Goal: Information Seeking & Learning: Learn about a topic

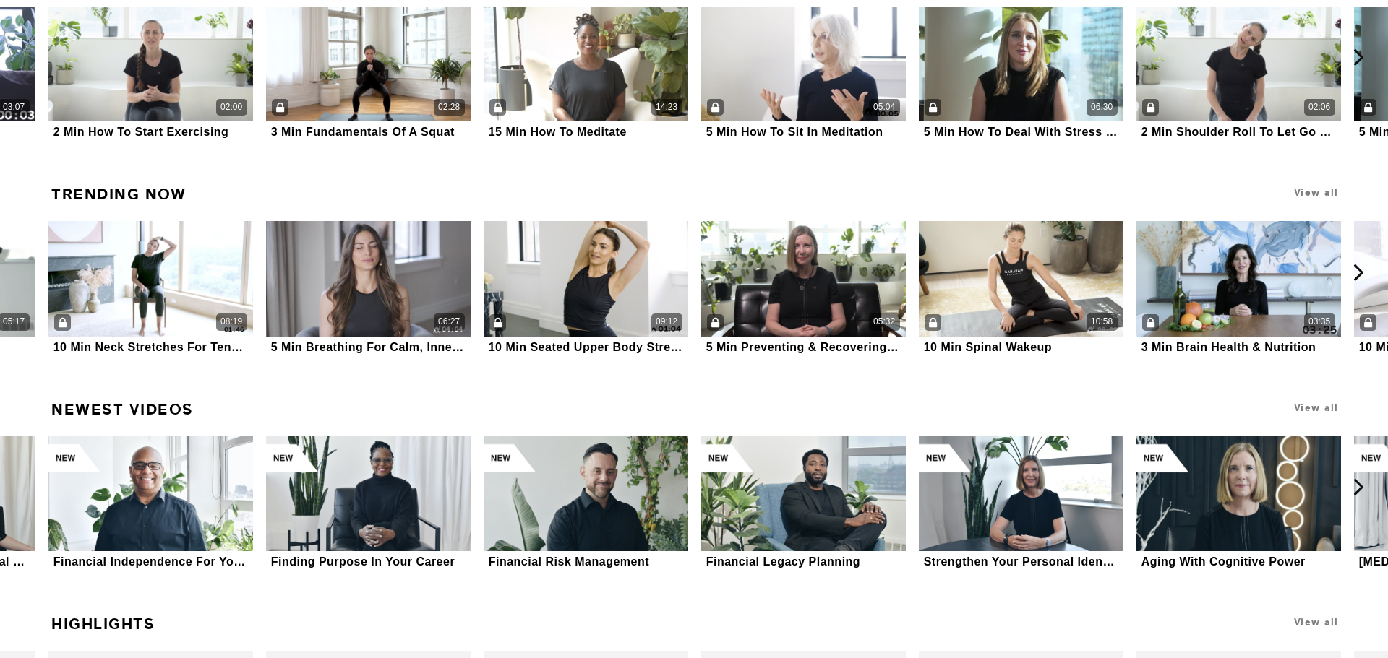
scroll to position [2134, 0]
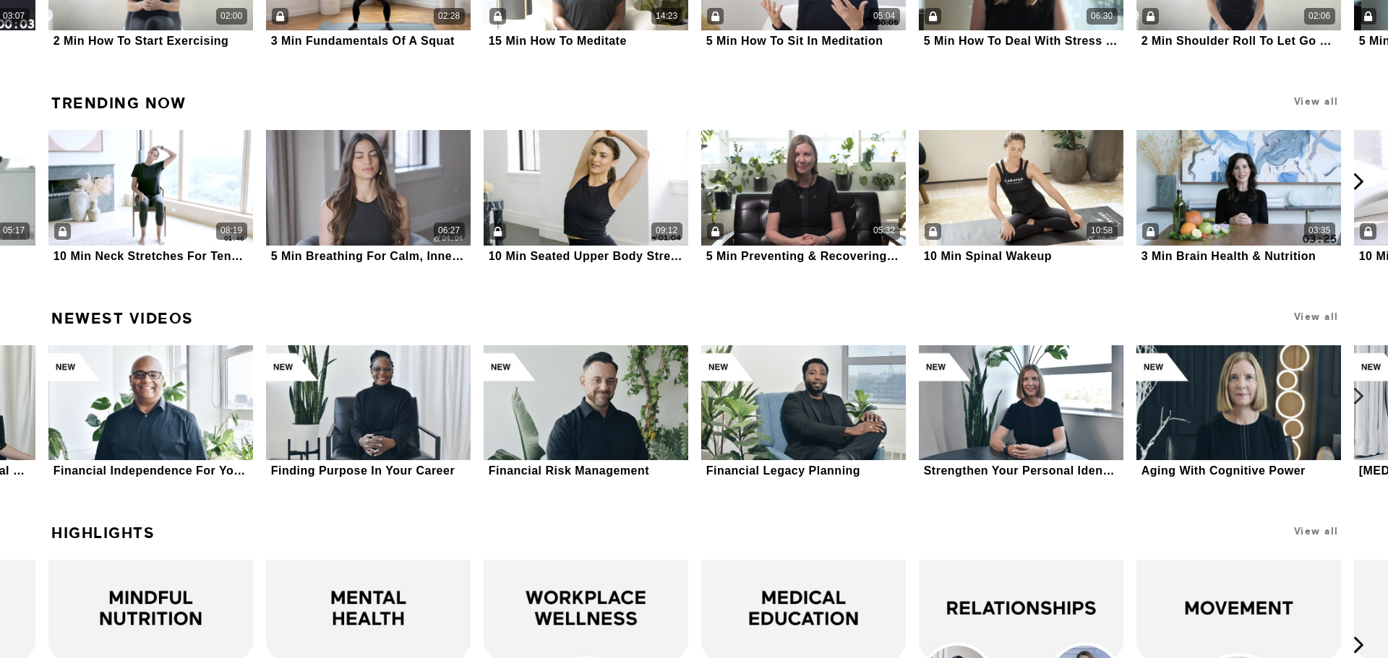
click at [1357, 395] on icon at bounding box center [1358, 396] width 18 height 18
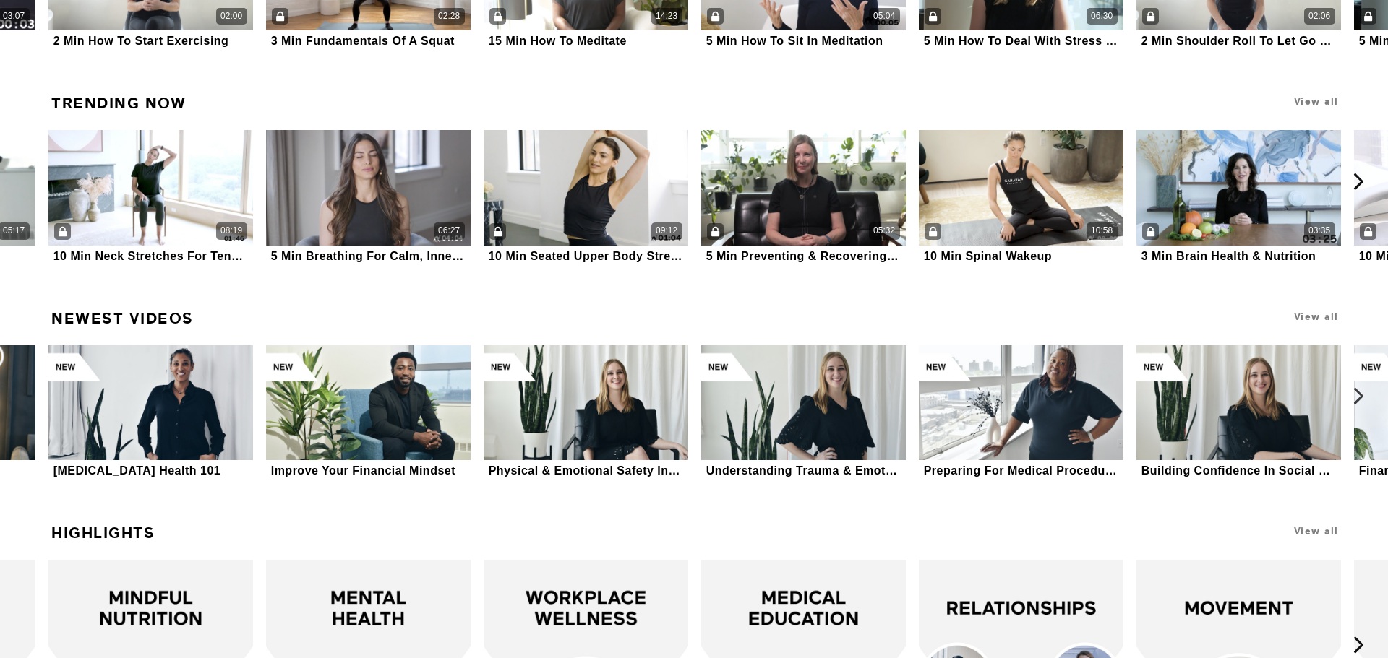
click at [1357, 397] on icon at bounding box center [1358, 396] width 18 height 18
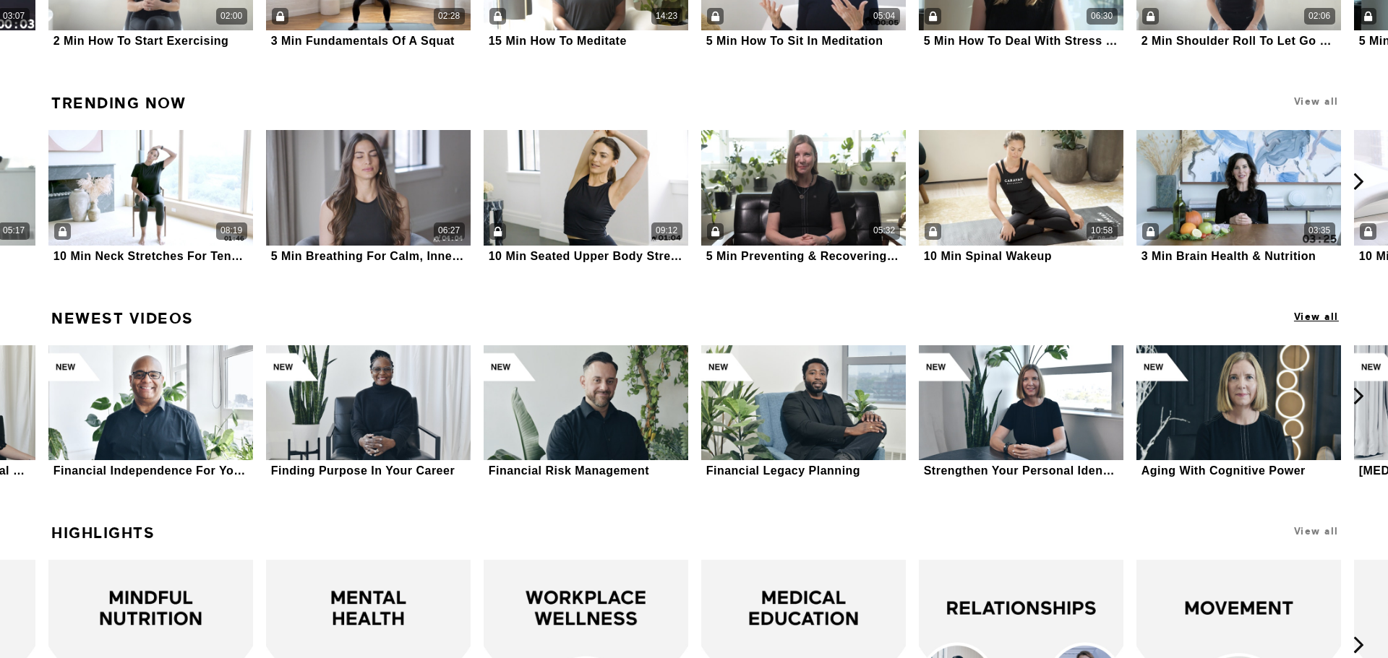
click at [1323, 316] on span "View all" at bounding box center [1316, 317] width 45 height 11
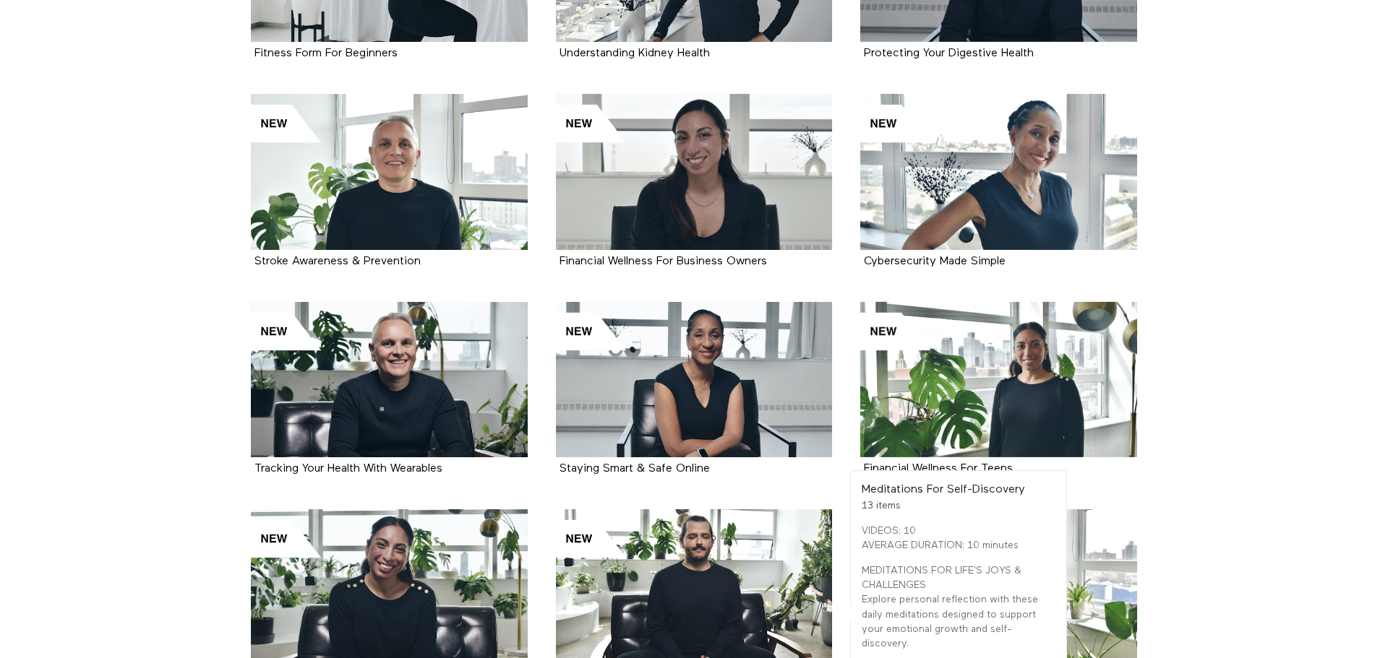
scroll to position [1510, 0]
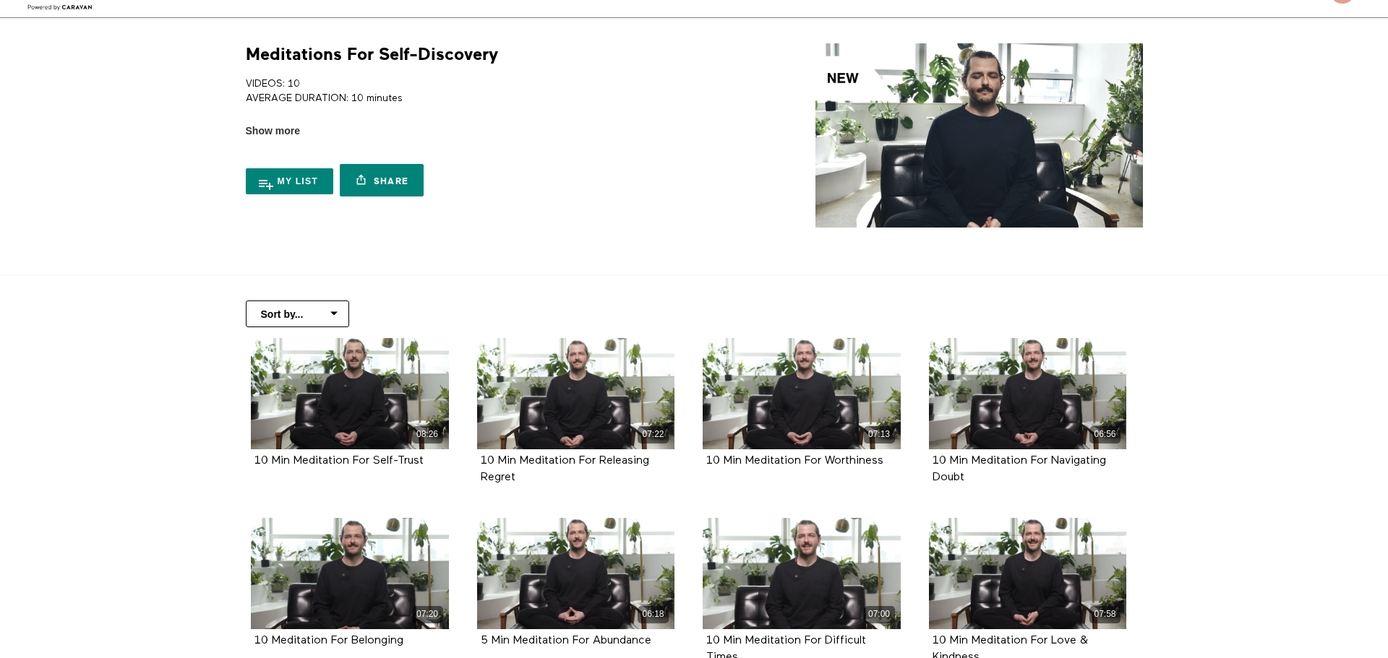
scroll to position [29, 0]
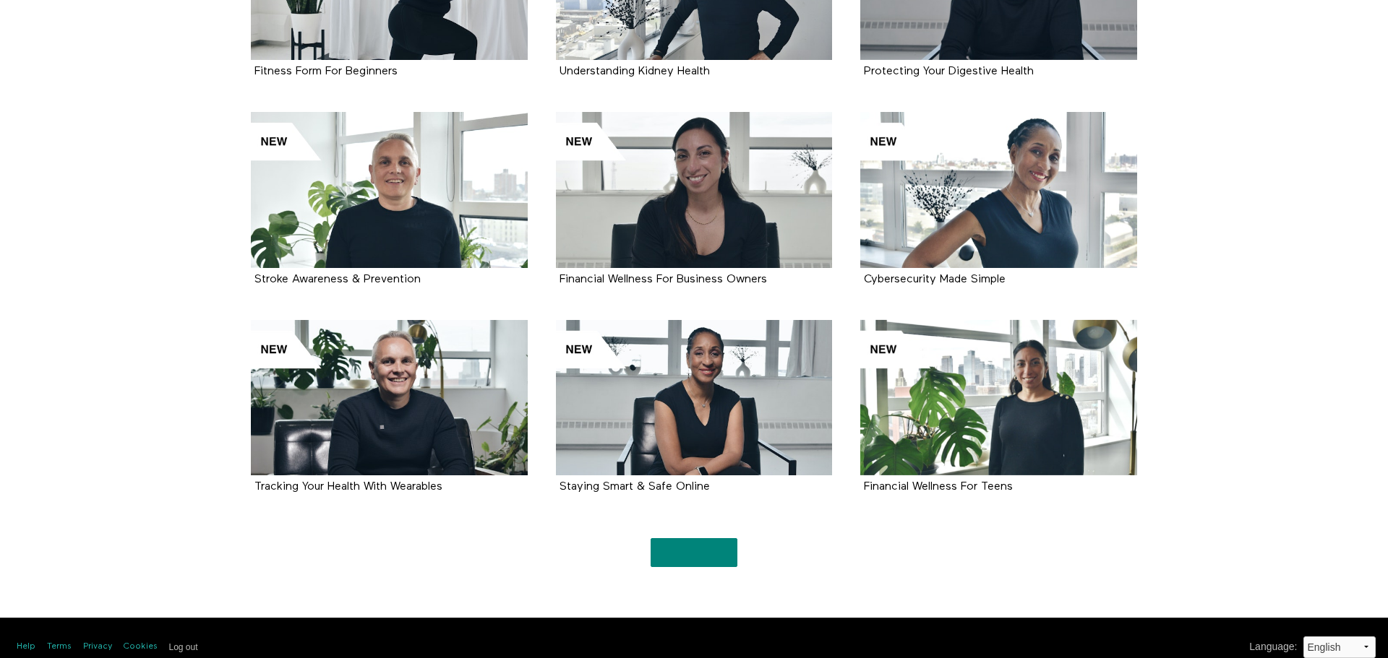
scroll to position [1481, 0]
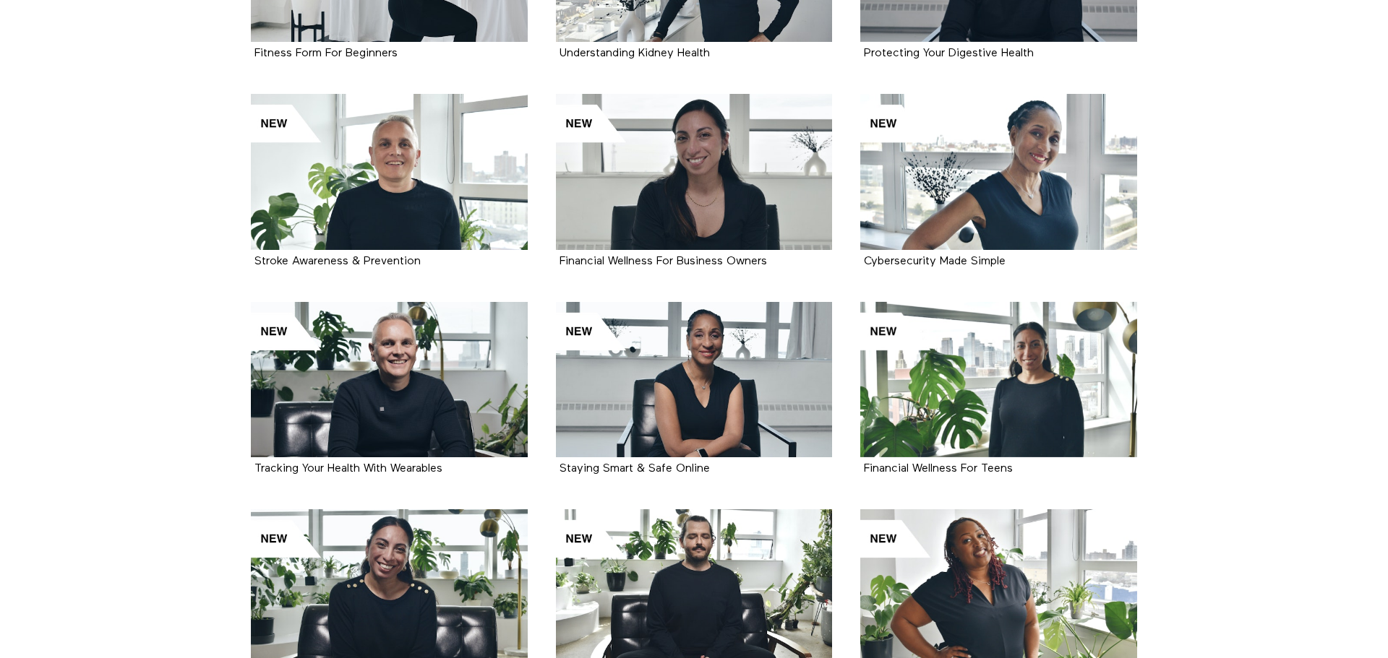
click at [182, 400] on section "Financial Independence For Young Adults 14 items Finding Purpose In Your Career…" at bounding box center [694, 551] width 1388 height 3406
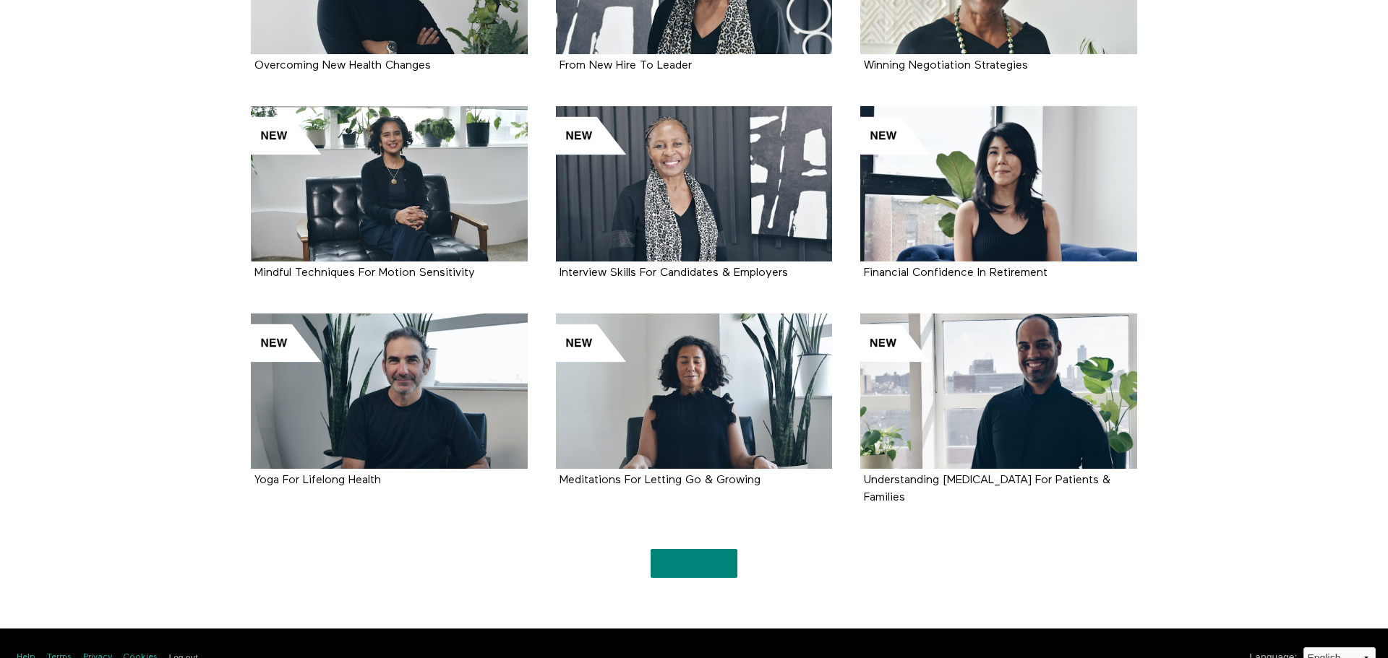
scroll to position [3143, 0]
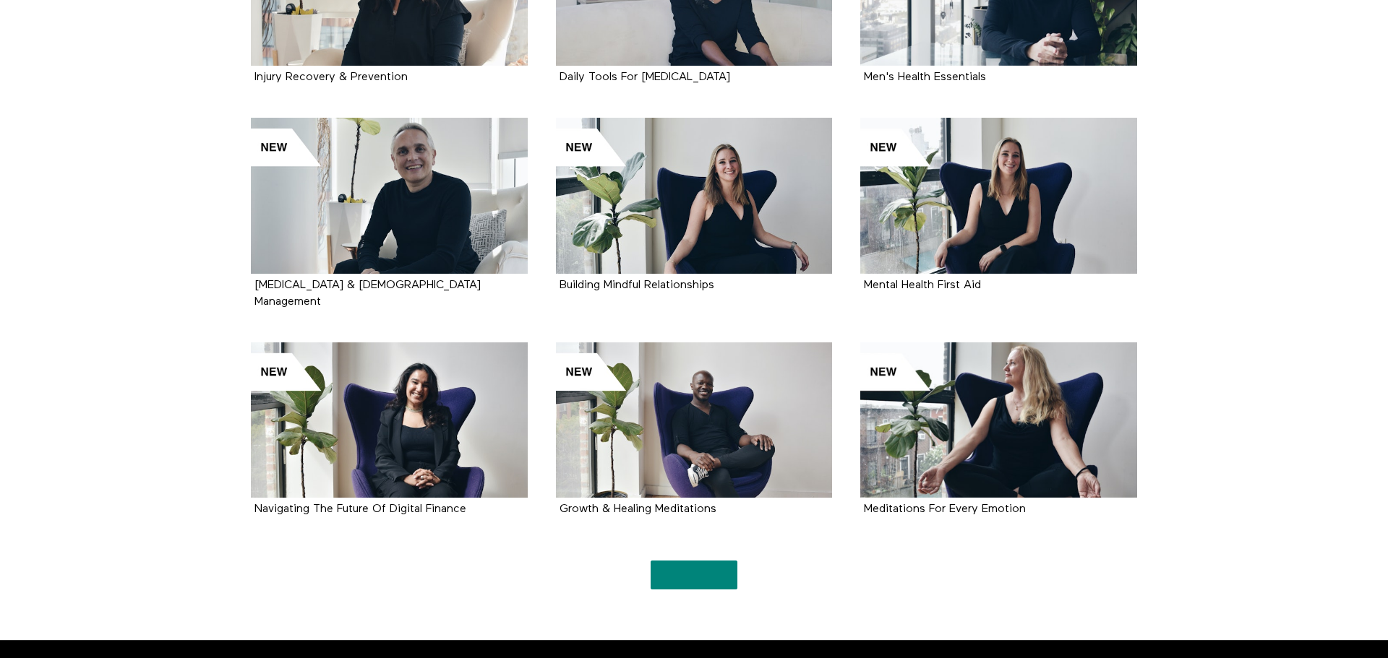
scroll to position [4805, 0]
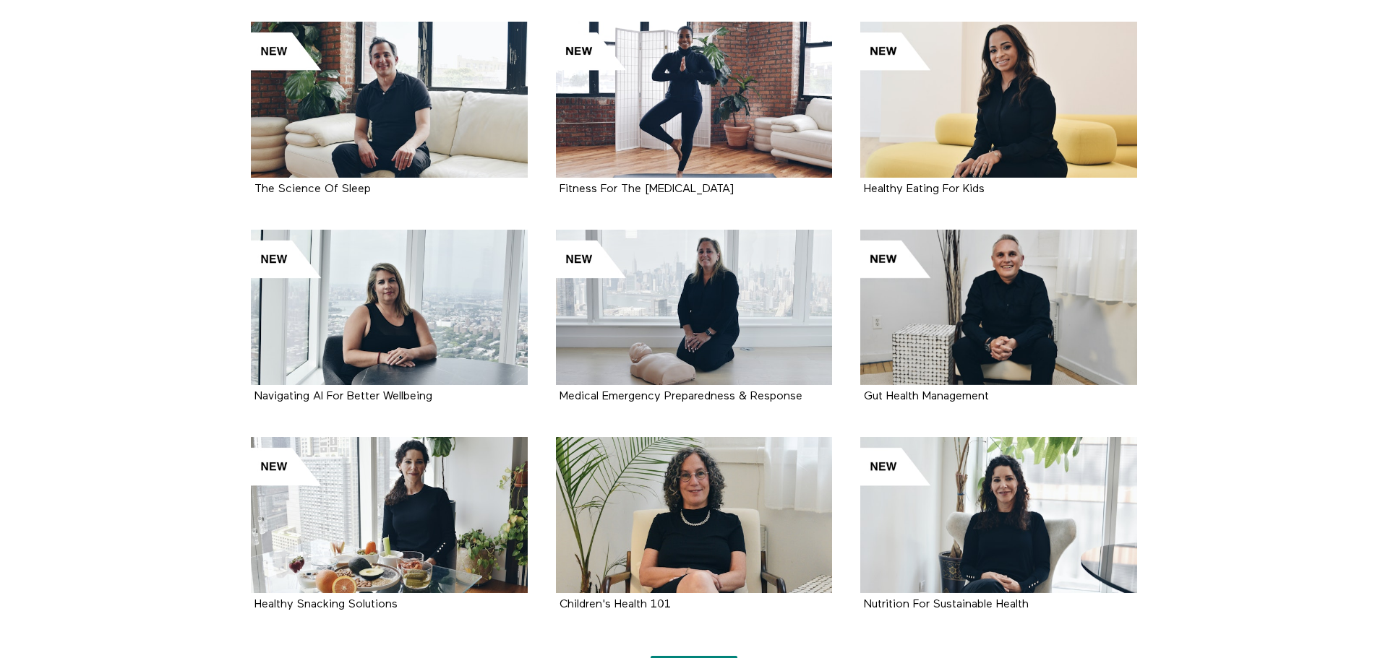
scroll to position [6467, 0]
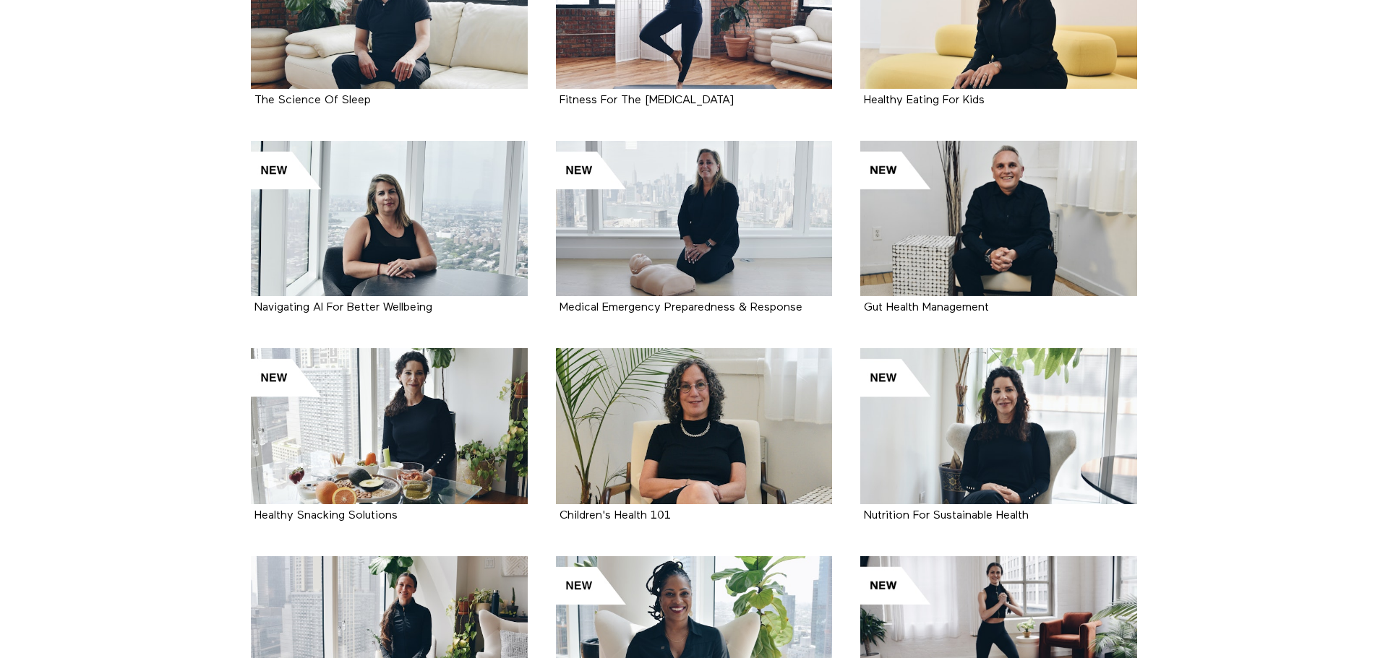
scroll to position [6446, 0]
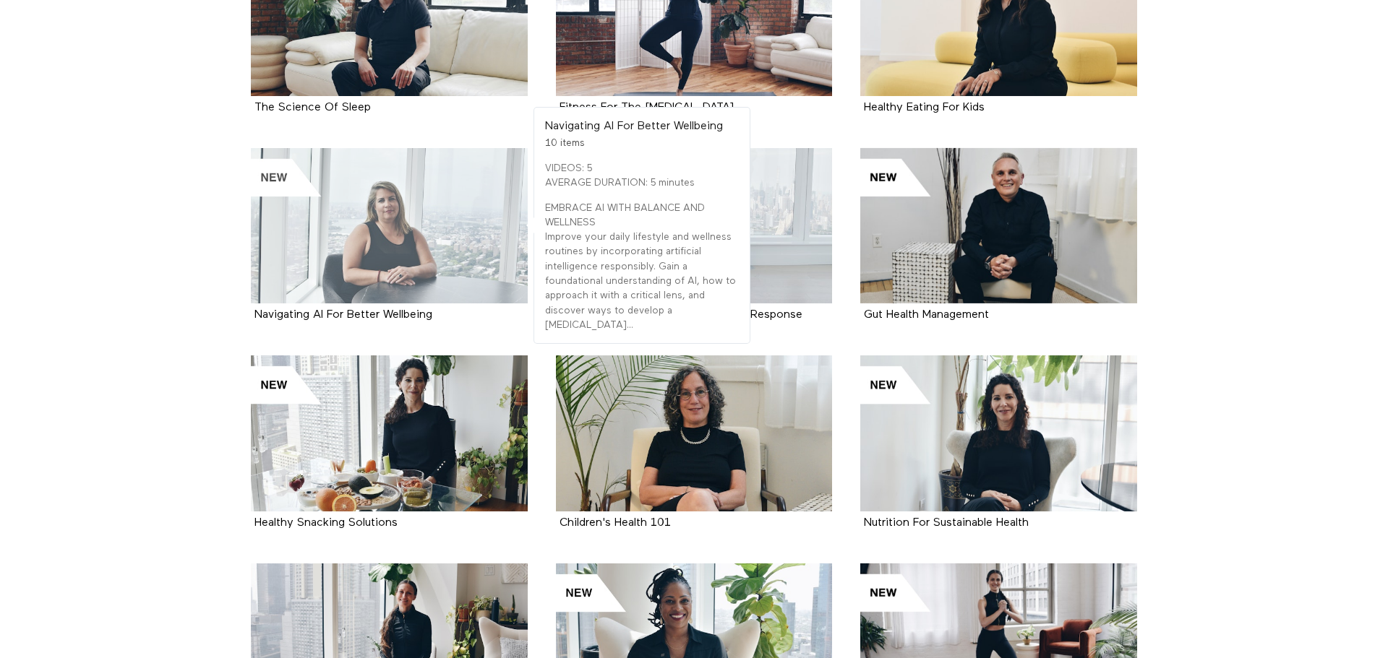
click at [412, 241] on div at bounding box center [389, 225] width 277 height 155
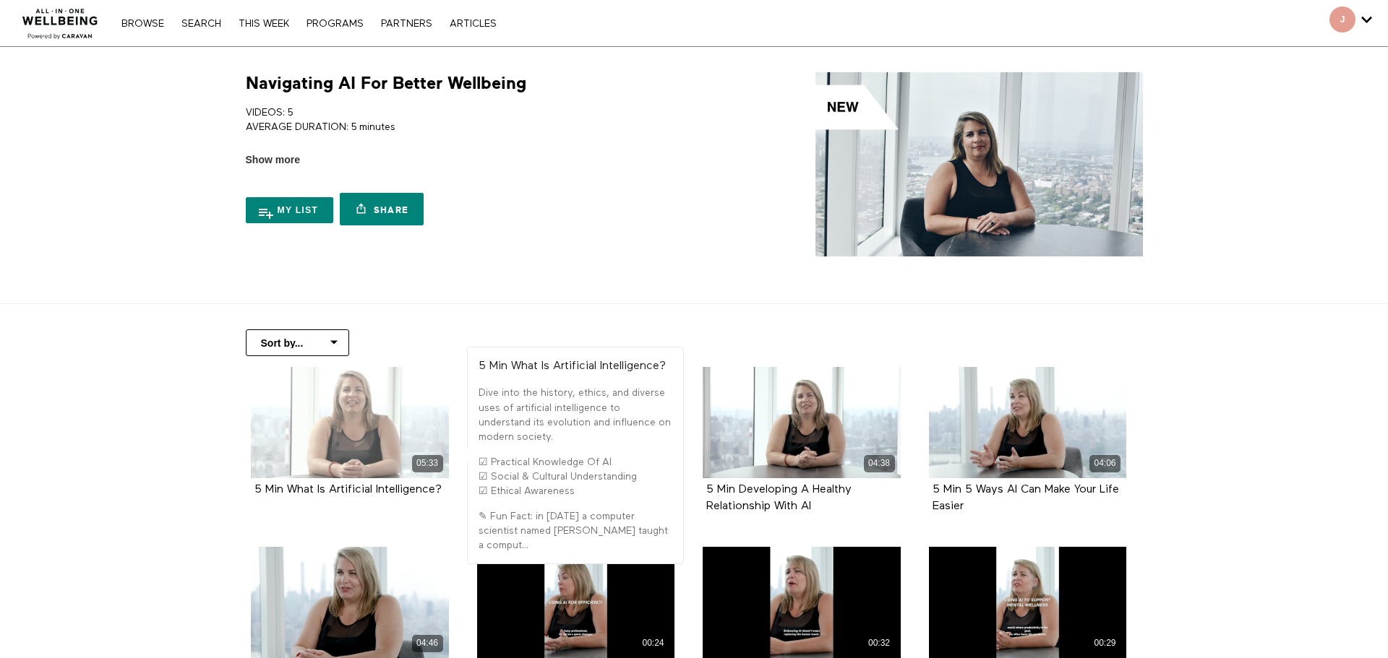
click at [387, 422] on div "05:33" at bounding box center [350, 422] width 198 height 111
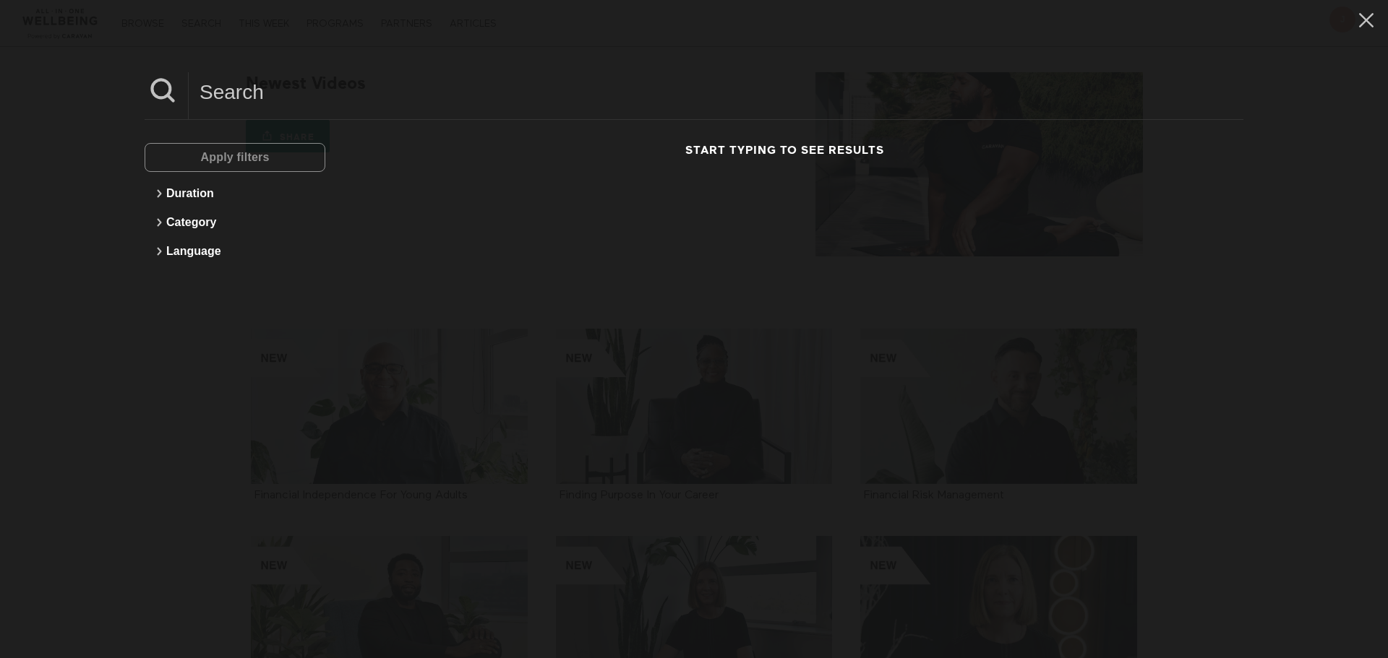
click at [266, 103] on input at bounding box center [716, 92] width 1055 height 40
type input "CAncer"
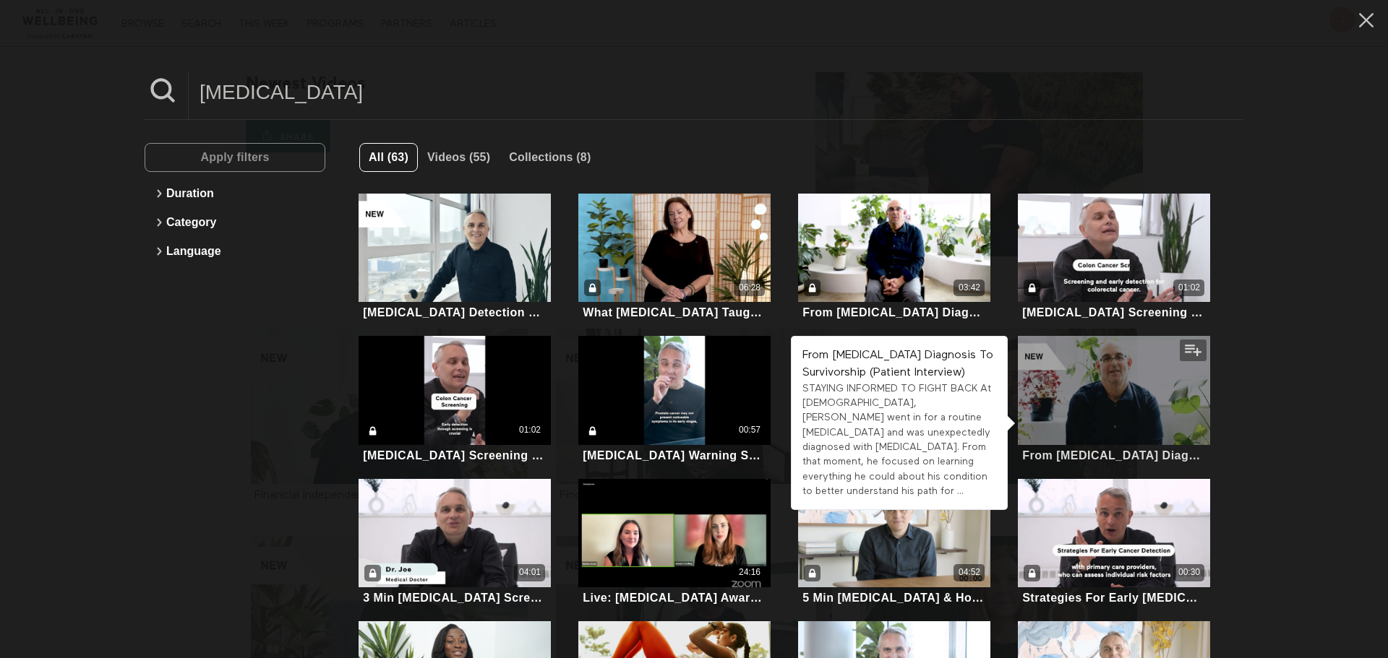
click at [1091, 400] on div at bounding box center [1114, 390] width 193 height 108
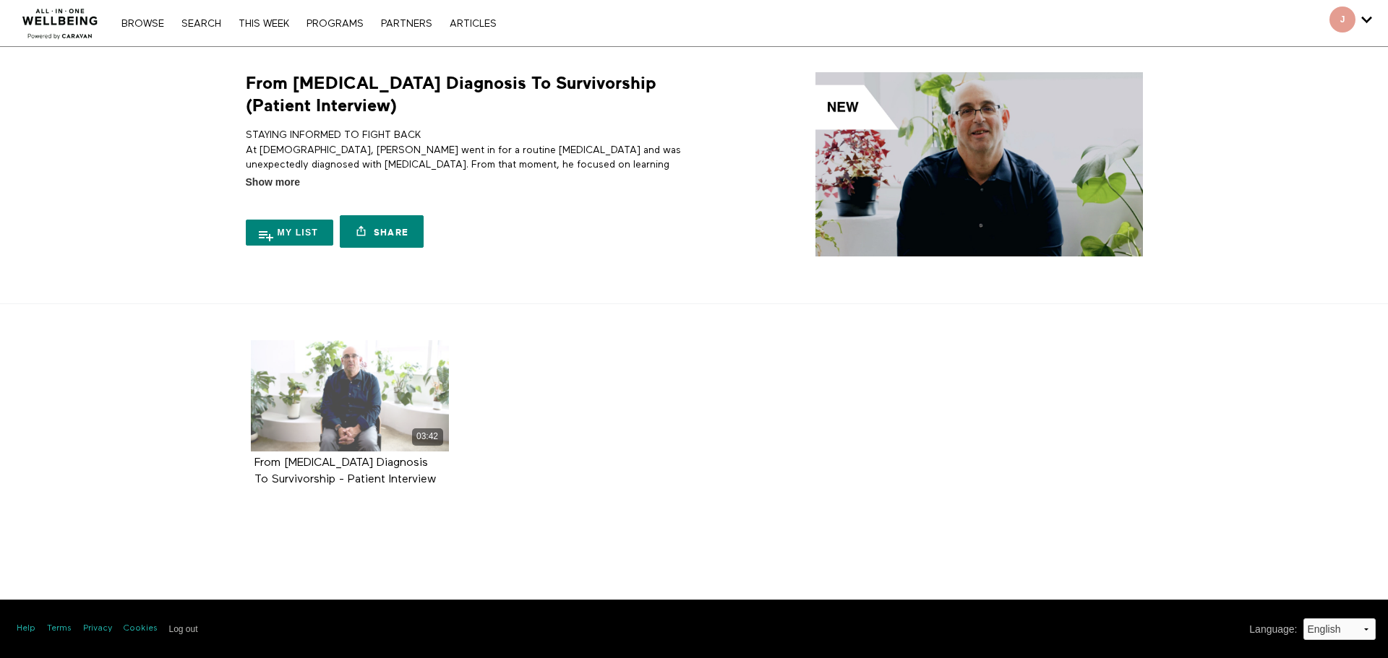
click at [348, 406] on div "03:42" at bounding box center [350, 395] width 198 height 111
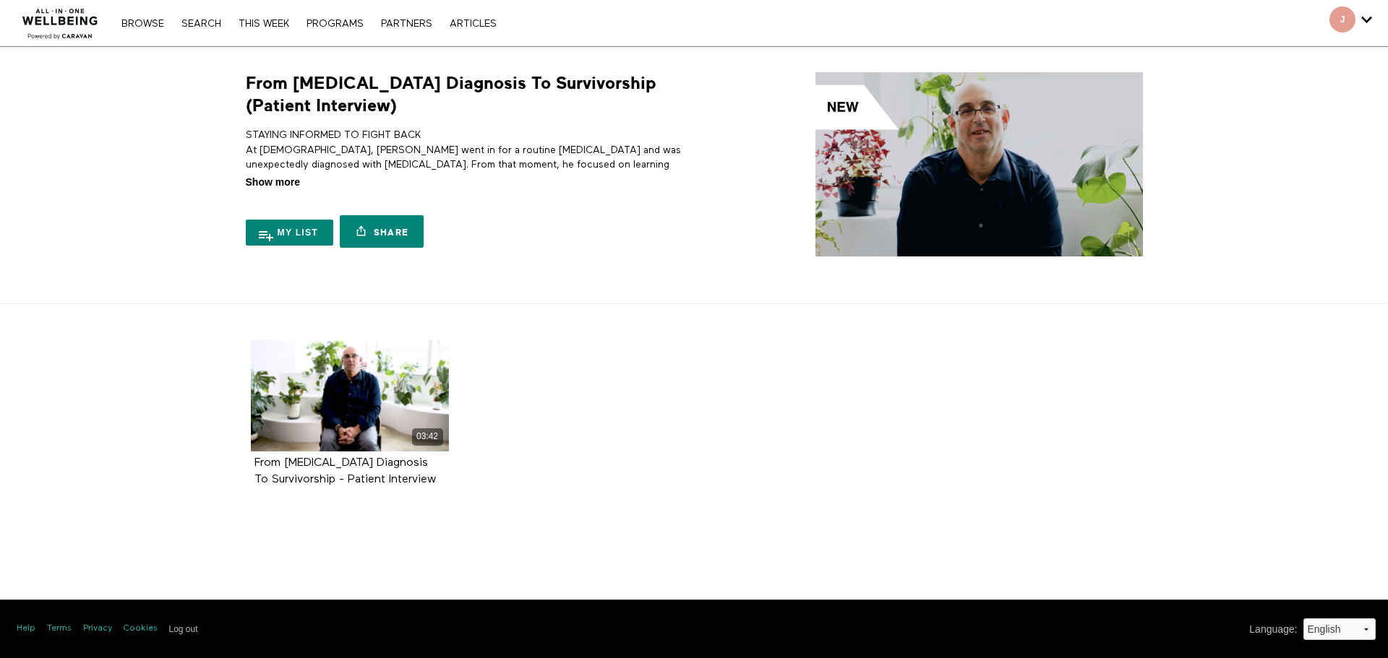
click at [293, 186] on span "Show more" at bounding box center [273, 182] width 54 height 15
click at [0, 0] on input "Show more Show less" at bounding box center [0, 0] width 0 height 0
